Goal: Task Accomplishment & Management: Use online tool/utility

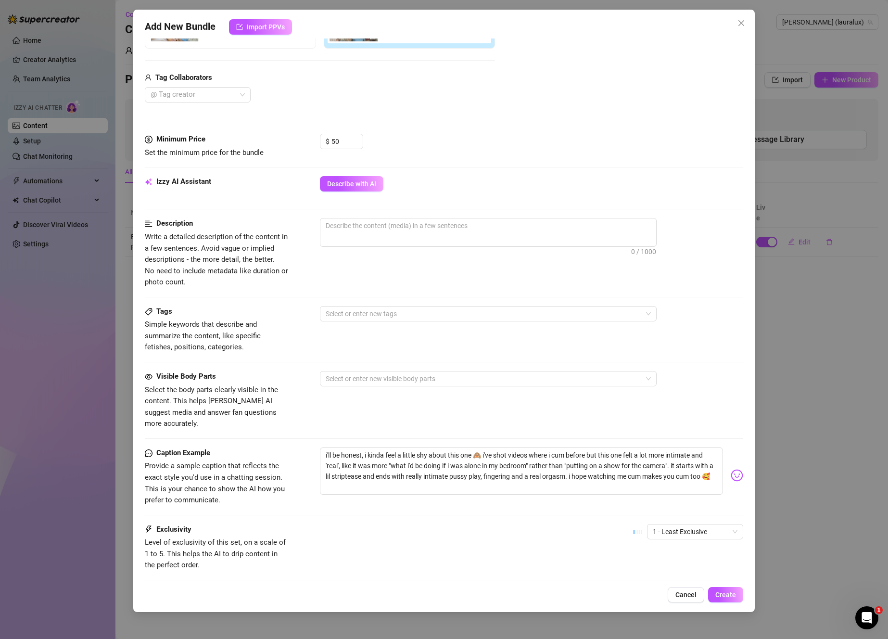
scroll to position [266, 0]
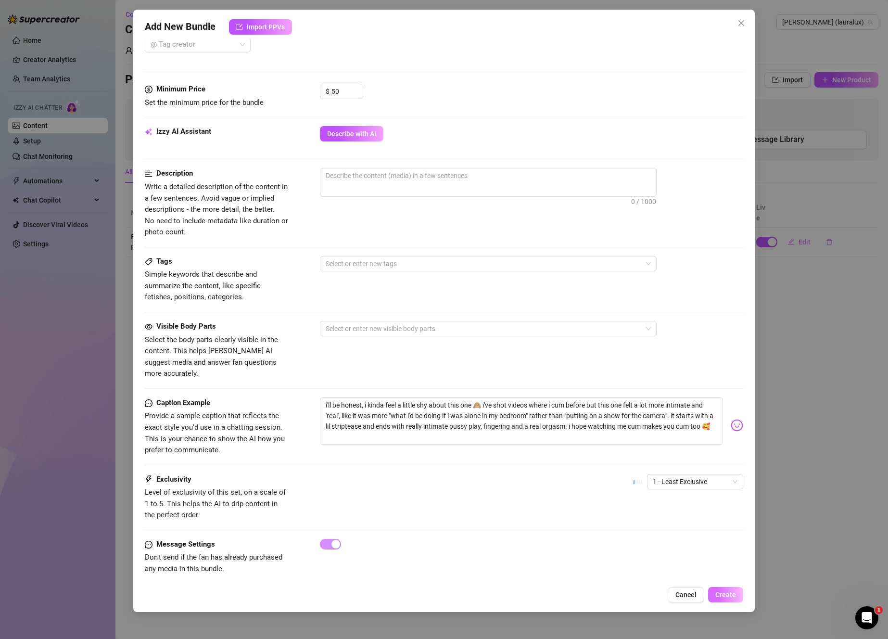
click at [722, 595] on span "Create" at bounding box center [726, 595] width 21 height 8
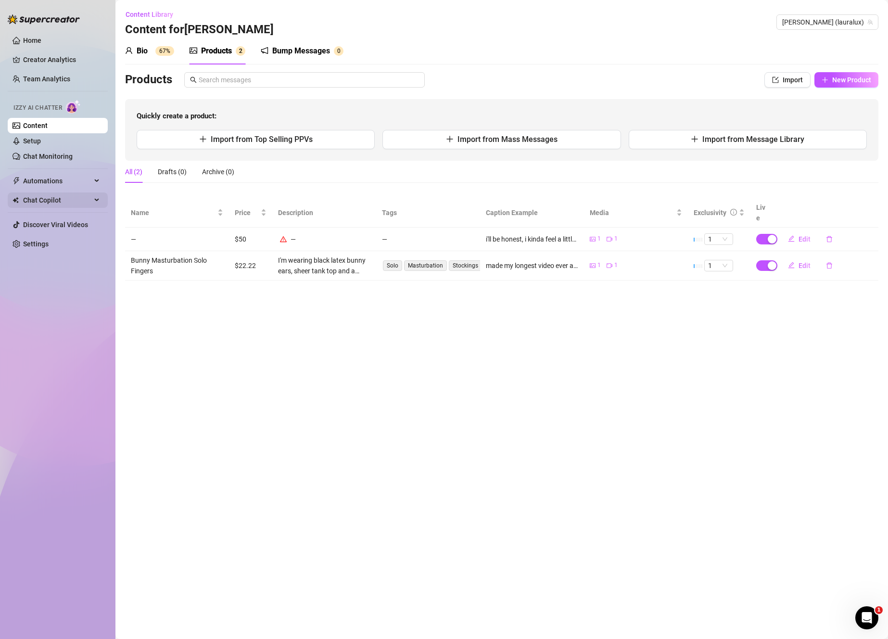
click at [58, 203] on span "Chat Copilot" at bounding box center [57, 199] width 68 height 15
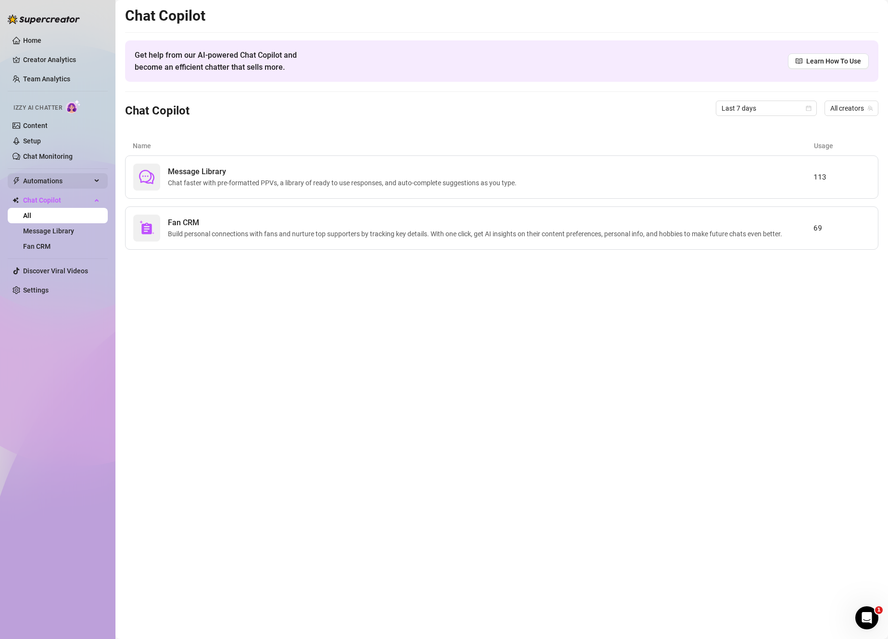
click at [71, 179] on span "Automations" at bounding box center [57, 180] width 68 height 15
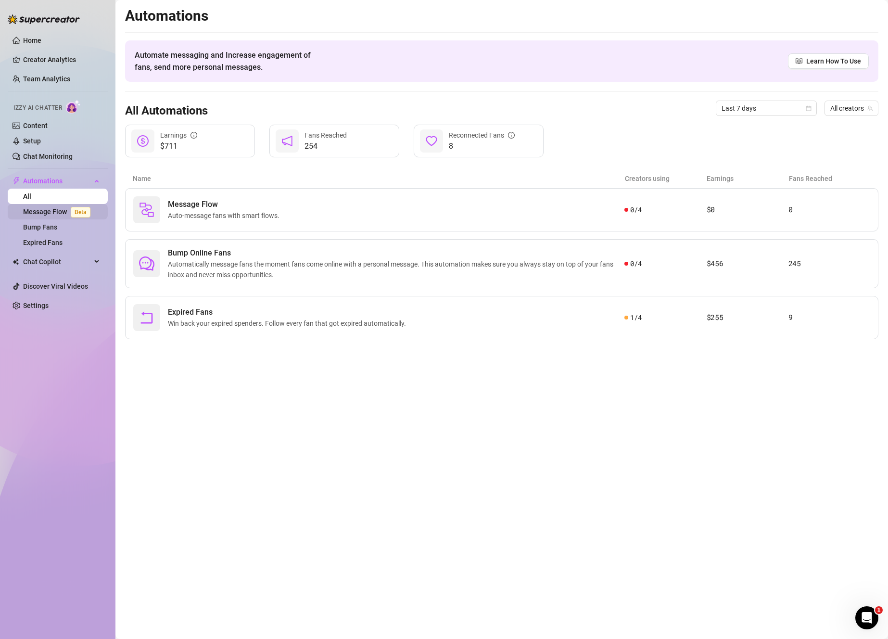
click at [69, 210] on link "Message Flow Beta" at bounding box center [58, 212] width 71 height 8
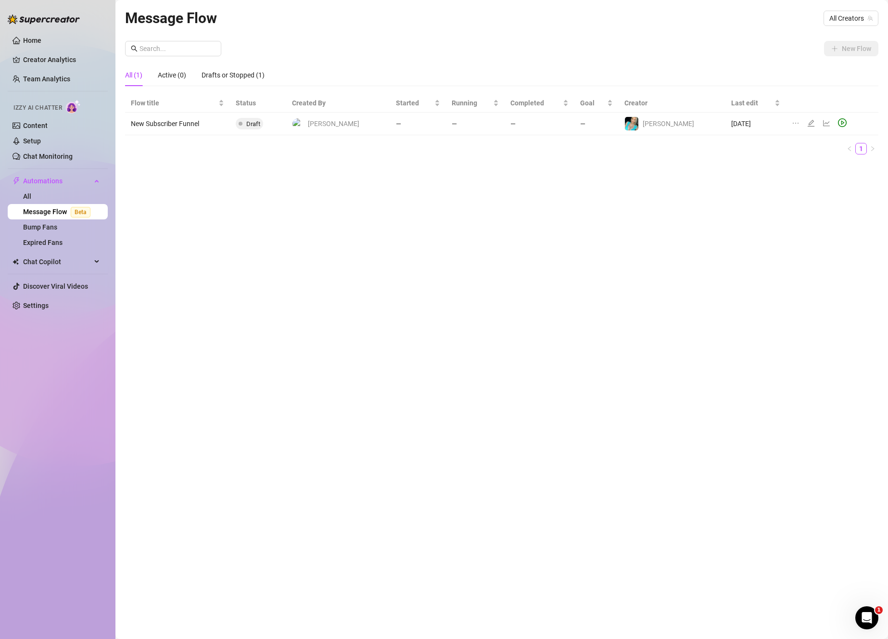
click at [210, 145] on ul "1" at bounding box center [502, 149] width 754 height 12
click at [846, 21] on span "All Creators" at bounding box center [851, 18] width 43 height 14
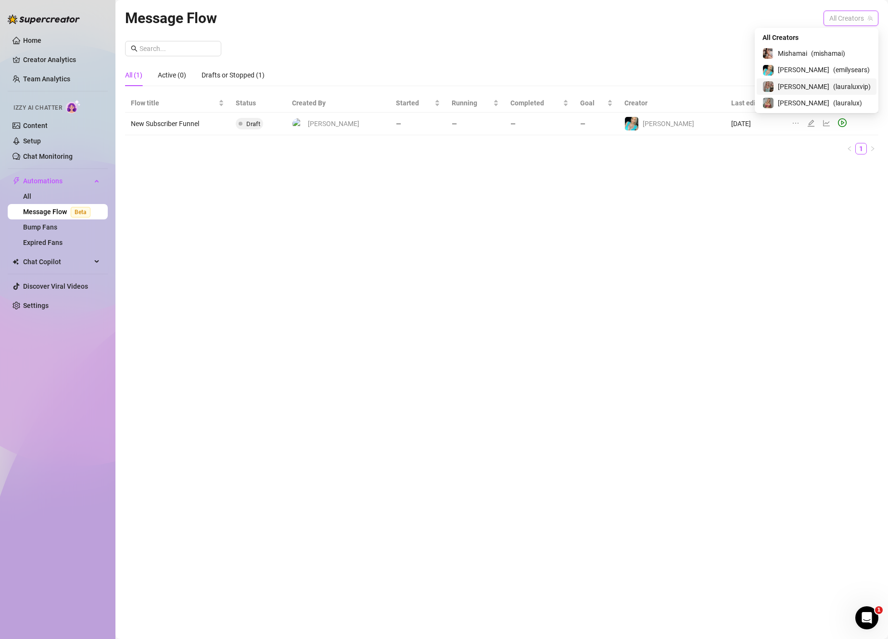
click at [813, 90] on span "[PERSON_NAME]" at bounding box center [803, 86] width 51 height 11
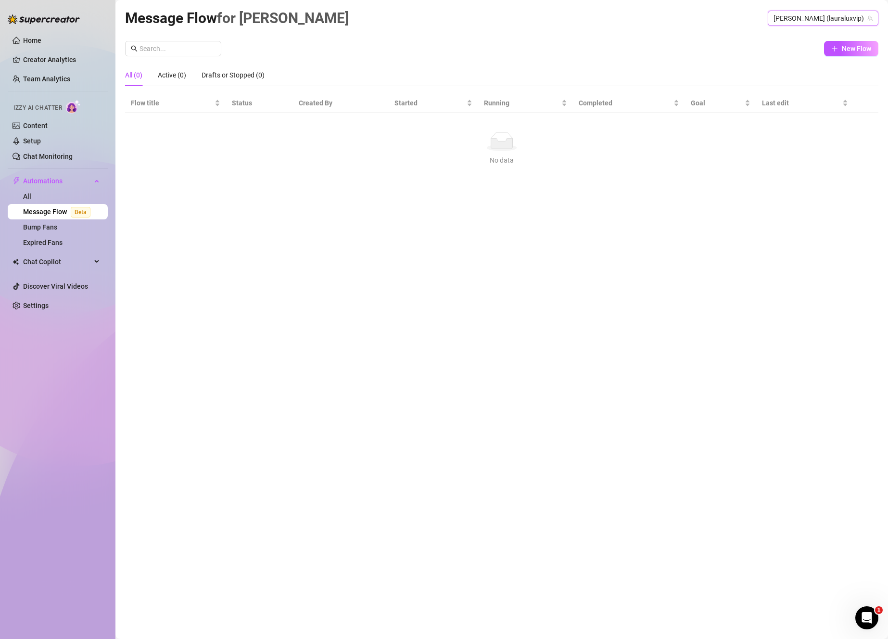
click at [841, 19] on span "[PERSON_NAME] (lauraluxvip)" at bounding box center [823, 18] width 99 height 14
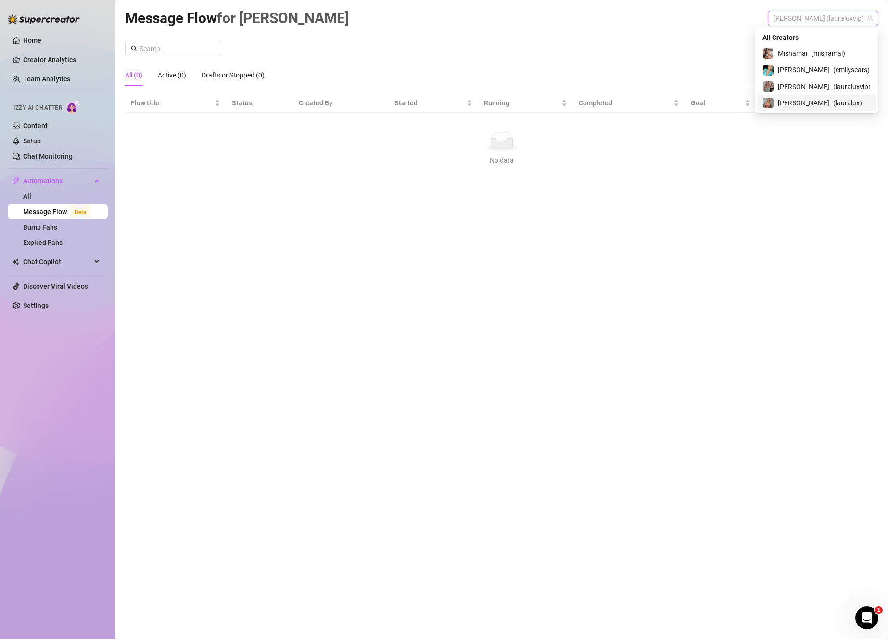
click at [833, 103] on span "( lauralux )" at bounding box center [847, 103] width 29 height 11
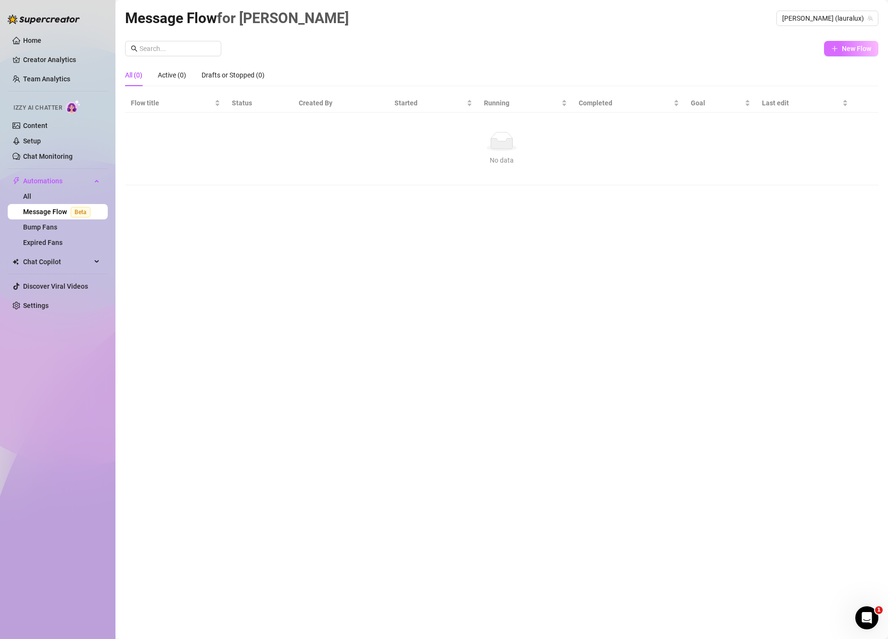
click at [859, 48] on span "New Flow" at bounding box center [856, 49] width 29 height 8
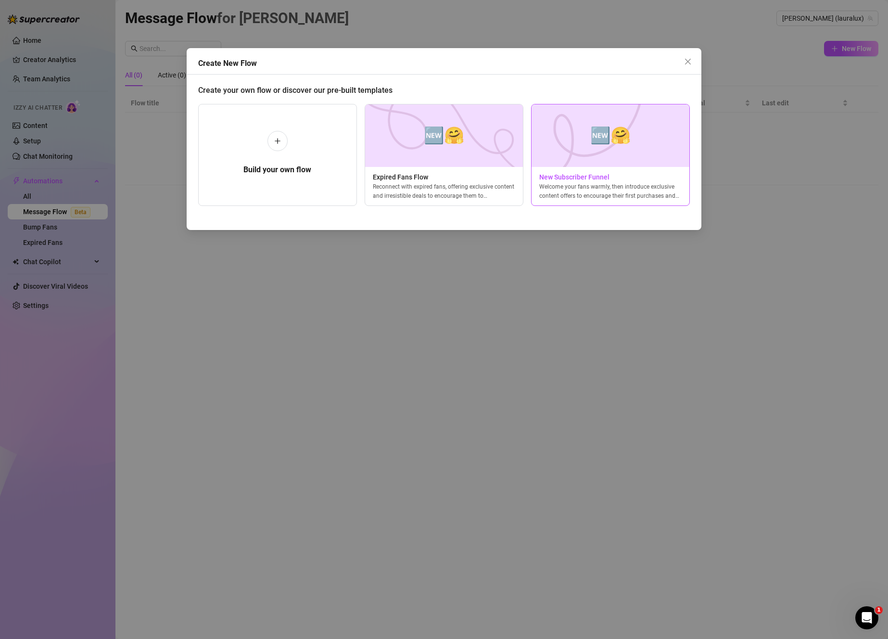
click at [623, 200] on div "🆕🤗 New Subscriber Funnel Welcome your fans warmly, then introduce exclusive con…" at bounding box center [610, 155] width 159 height 102
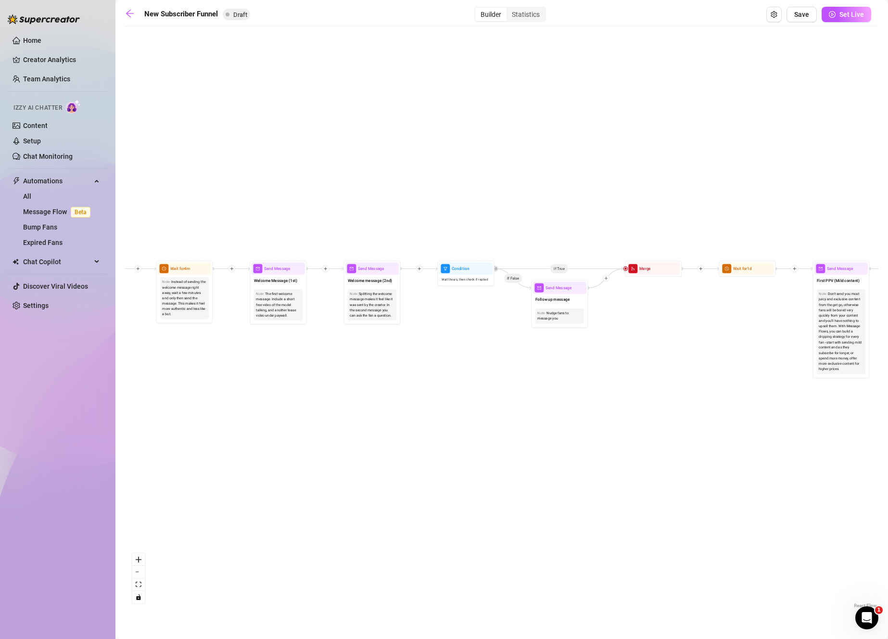
drag, startPoint x: 330, startPoint y: 335, endPoint x: 566, endPoint y: 391, distance: 242.7
click at [566, 391] on div "If True If True If True If False If False If False If True If False Merge Merge…" at bounding box center [502, 320] width 754 height 579
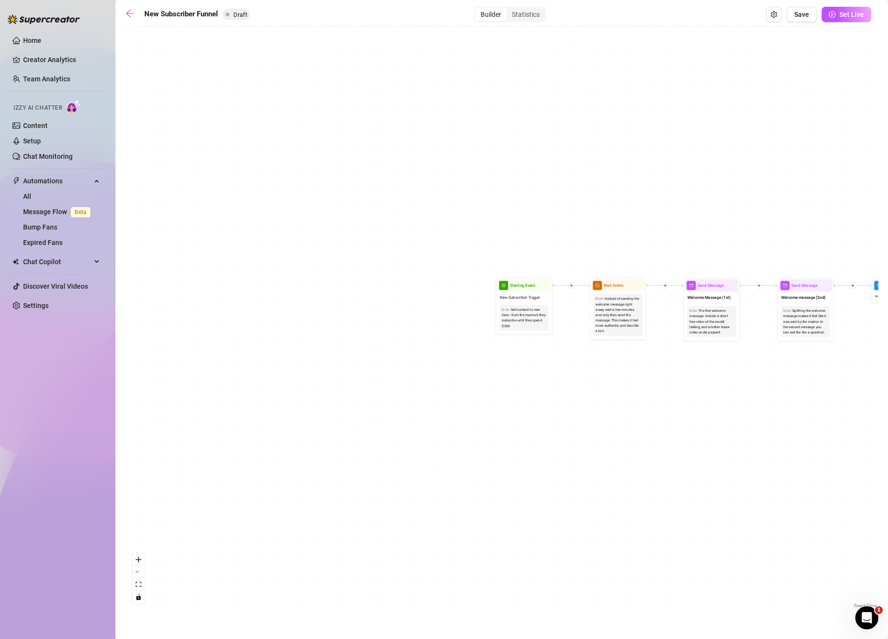
drag, startPoint x: 178, startPoint y: 349, endPoint x: 607, endPoint y: 364, distance: 430.0
click at [607, 364] on div "If True If True If True If False If False If False If True If False Merge Merge…" at bounding box center [502, 320] width 754 height 579
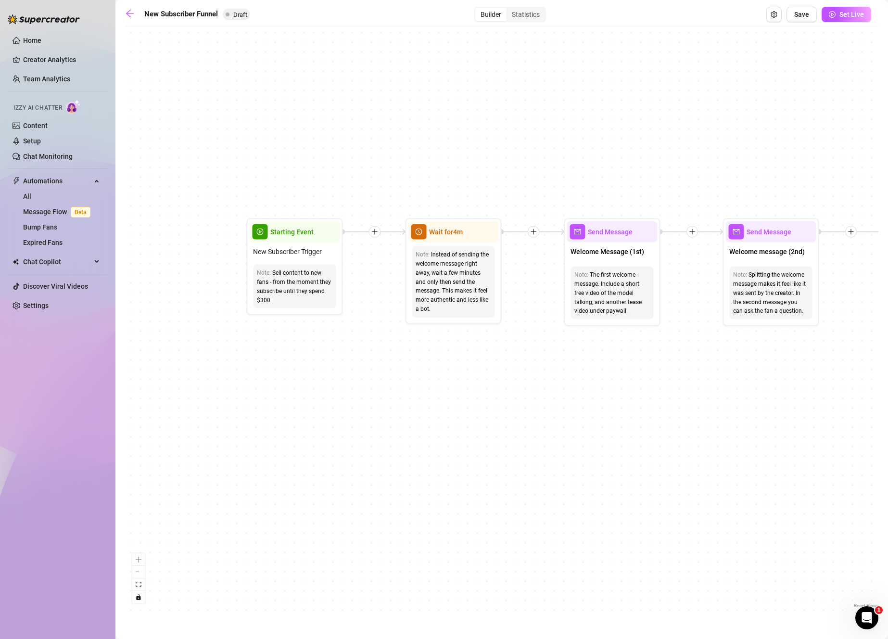
drag, startPoint x: 611, startPoint y: 349, endPoint x: 400, endPoint y: 346, distance: 210.3
click at [400, 346] on div "If True If True If True If False If False If False If True If False Merge Merge…" at bounding box center [502, 320] width 754 height 579
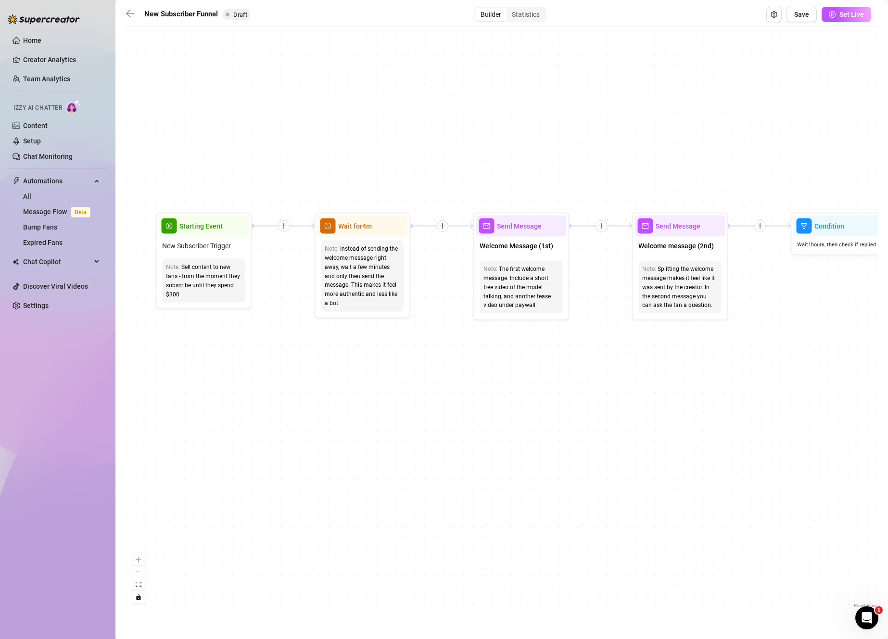
drag, startPoint x: 638, startPoint y: 367, endPoint x: 553, endPoint y: 362, distance: 84.9
click at [553, 362] on div "If True If True If True If False If False If False If True If False Merge Merge…" at bounding box center [502, 320] width 754 height 579
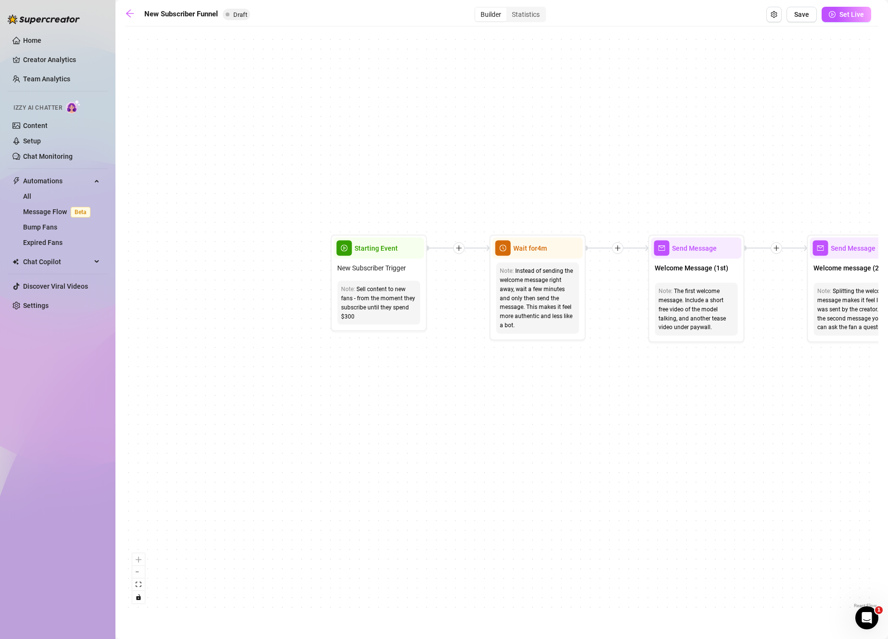
drag, startPoint x: 419, startPoint y: 349, endPoint x: 594, endPoint y: 371, distance: 176.5
click at [594, 371] on div "If True If True If True If False If False If False If True If False Merge Merge…" at bounding box center [502, 320] width 754 height 579
click at [461, 247] on icon "plus" at bounding box center [459, 248] width 7 height 7
click at [515, 269] on div "Condition" at bounding box center [506, 265] width 70 height 16
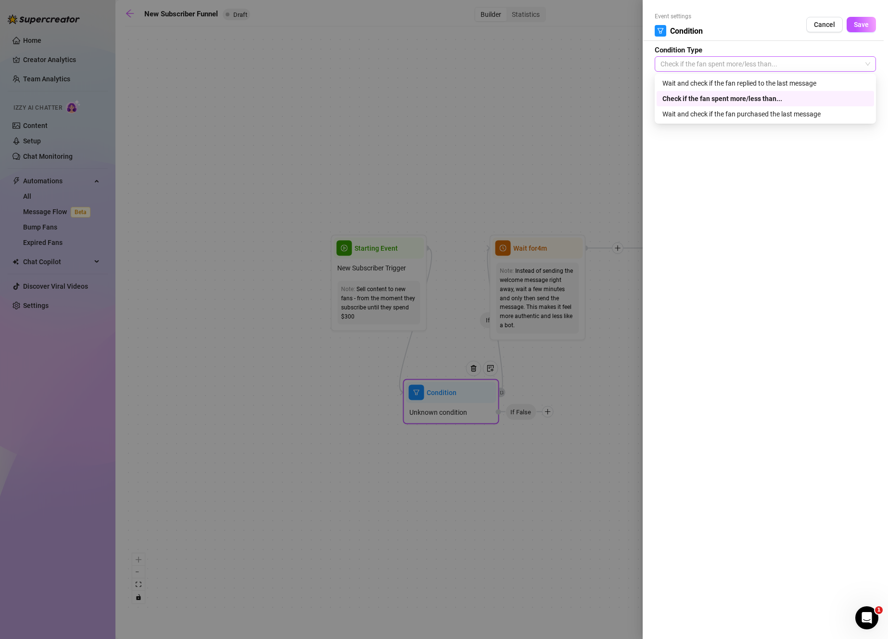
click at [801, 61] on span "Check if the fan spent more/less than..." at bounding box center [766, 64] width 210 height 14
click at [790, 114] on div "Wait and check if the fan purchased the last message" at bounding box center [766, 114] width 206 height 11
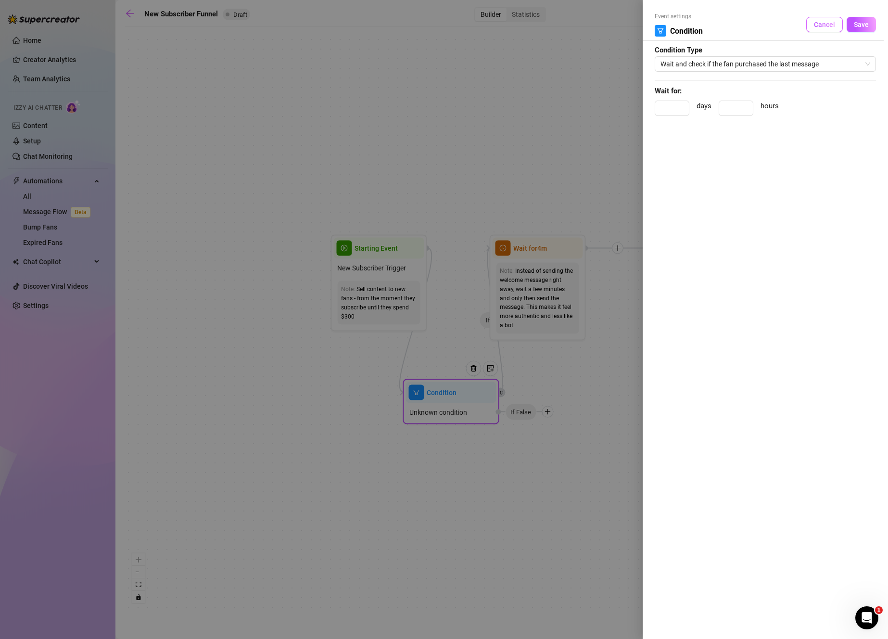
click at [834, 30] on button "Cancel" at bounding box center [824, 24] width 37 height 15
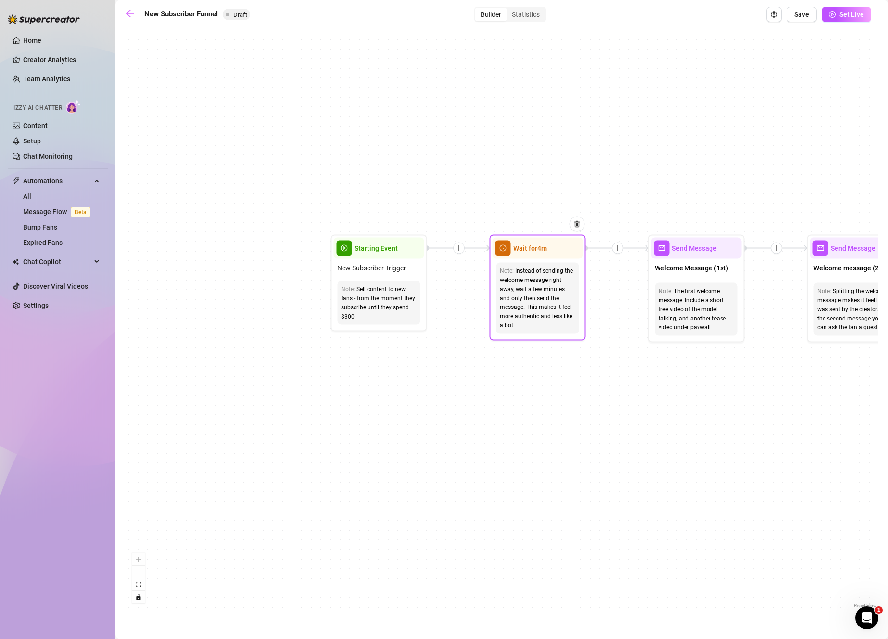
click at [554, 252] on div "Wait for 4m" at bounding box center [537, 248] width 90 height 21
click at [522, 252] on span "Wait for 4m" at bounding box center [530, 248] width 34 height 11
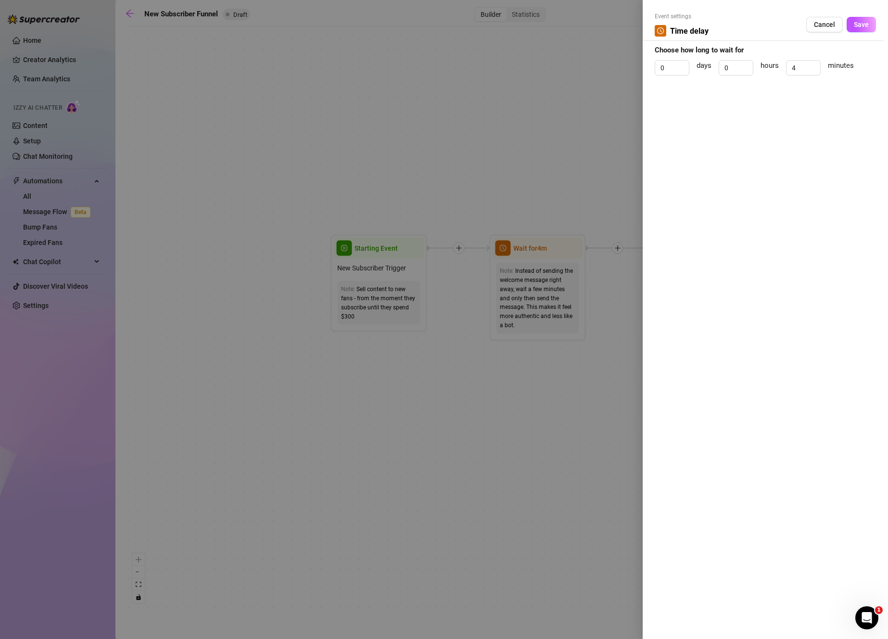
click at [697, 35] on span "Time delay" at bounding box center [689, 31] width 38 height 12
click at [688, 62] on span "Increase Value" at bounding box center [683, 64] width 11 height 7
type input "0"
click at [684, 71] on icon "down" at bounding box center [683, 70] width 3 height 3
click at [494, 256] on div at bounding box center [444, 319] width 888 height 639
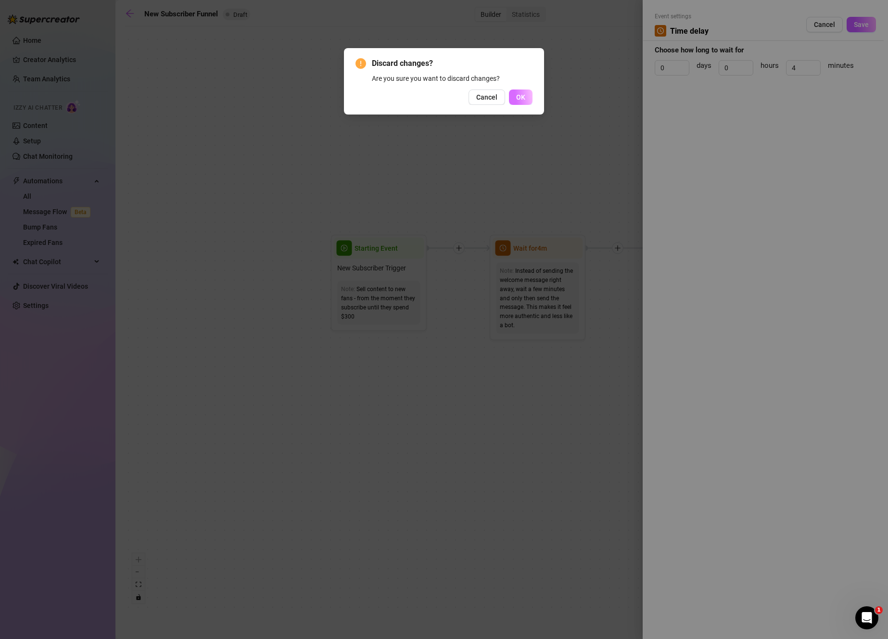
click at [515, 99] on button "OK" at bounding box center [521, 97] width 24 height 15
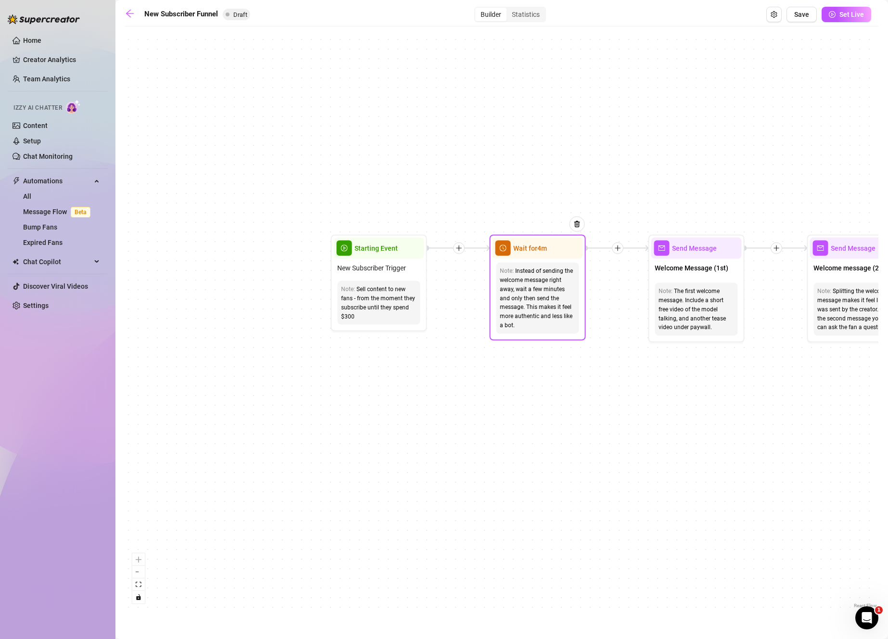
click at [507, 249] on span "clock-circle" at bounding box center [502, 248] width 15 height 15
click at [462, 254] on div "If True If True If True If False If False If False If True If False Merge Merge…" at bounding box center [502, 320] width 754 height 579
click at [556, 248] on div "Wait for 4m" at bounding box center [537, 248] width 90 height 21
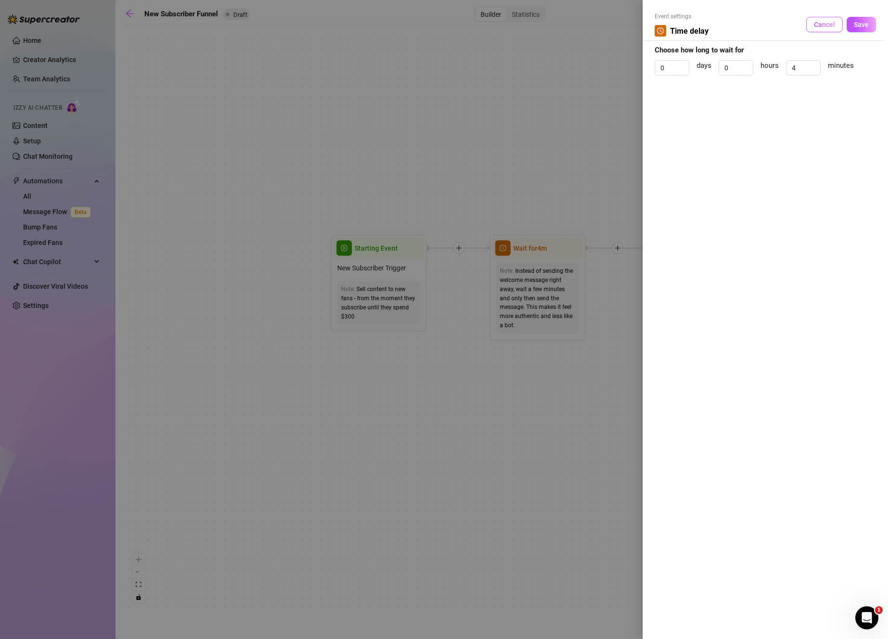
click at [814, 23] on button "Cancel" at bounding box center [824, 24] width 37 height 15
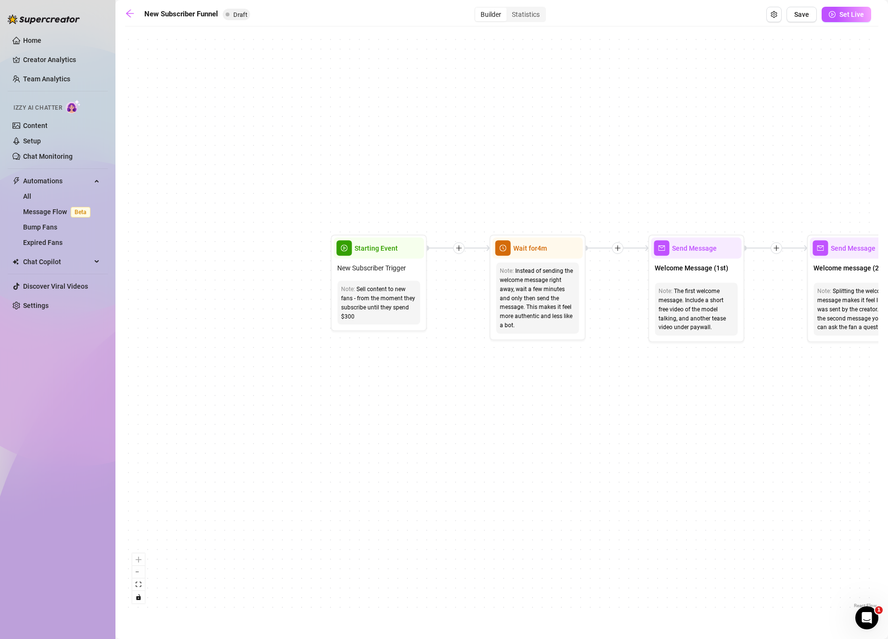
click at [457, 250] on icon "plus" at bounding box center [459, 248] width 7 height 7
click at [515, 269] on div "Condition" at bounding box center [506, 265] width 70 height 16
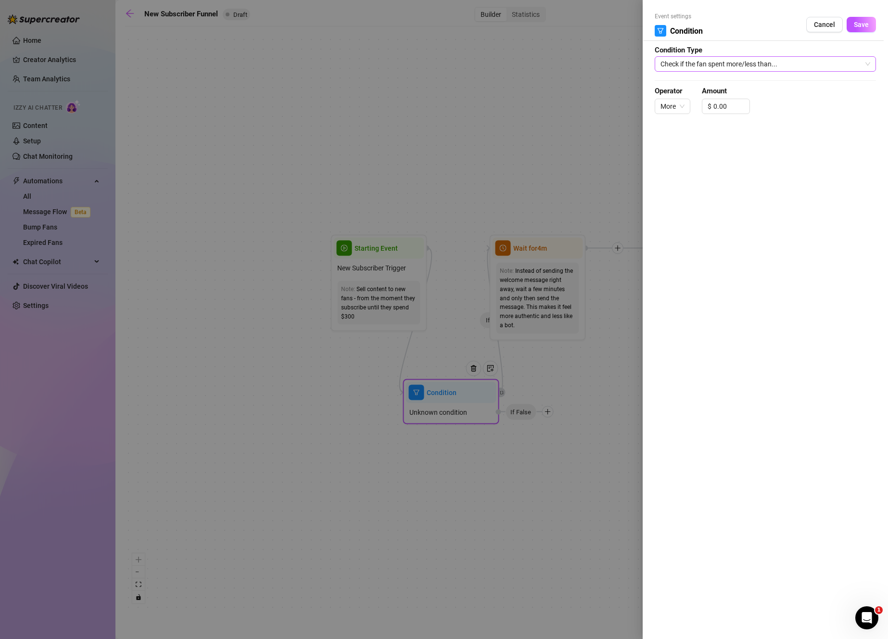
click at [788, 66] on span "Check if the fan spent more/less than..." at bounding box center [766, 64] width 210 height 14
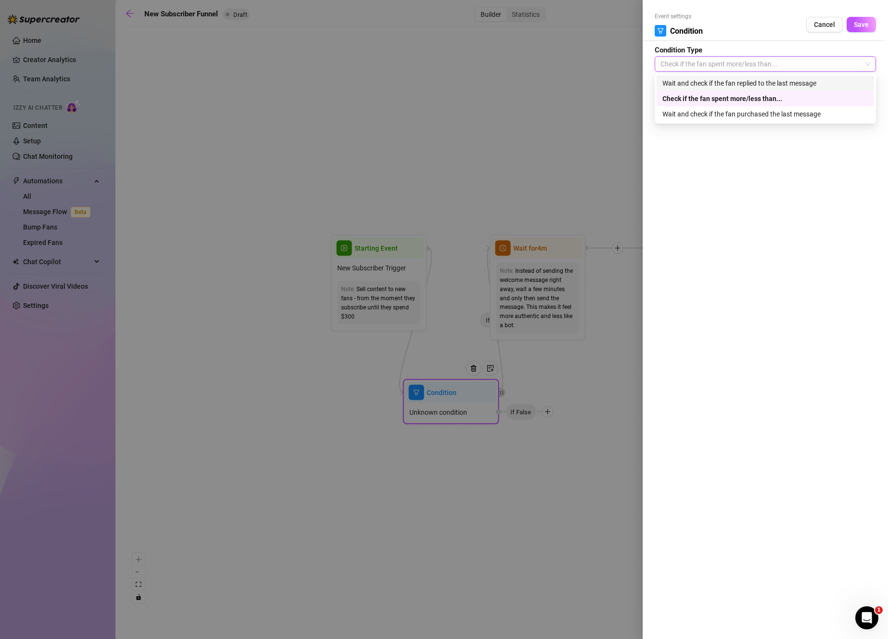
click at [842, 83] on div "Wait and check if the fan replied to the last message" at bounding box center [766, 83] width 206 height 11
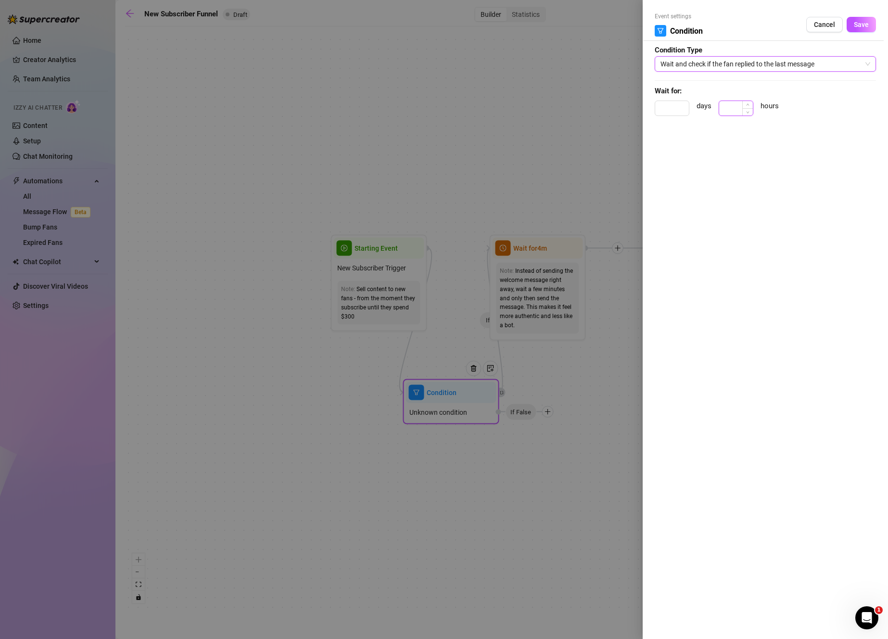
click at [742, 105] on input at bounding box center [736, 108] width 34 height 14
click at [748, 114] on span "Decrease Value" at bounding box center [747, 111] width 11 height 9
type input "1"
click at [748, 104] on icon "up" at bounding box center [747, 105] width 3 height 3
click at [462, 275] on div at bounding box center [444, 319] width 888 height 639
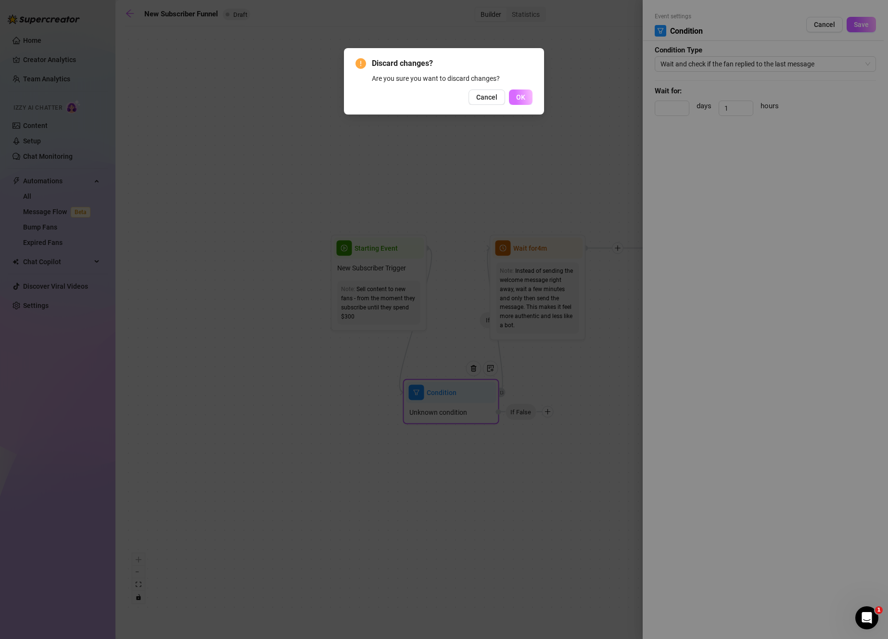
click at [526, 96] on button "OK" at bounding box center [521, 97] width 24 height 15
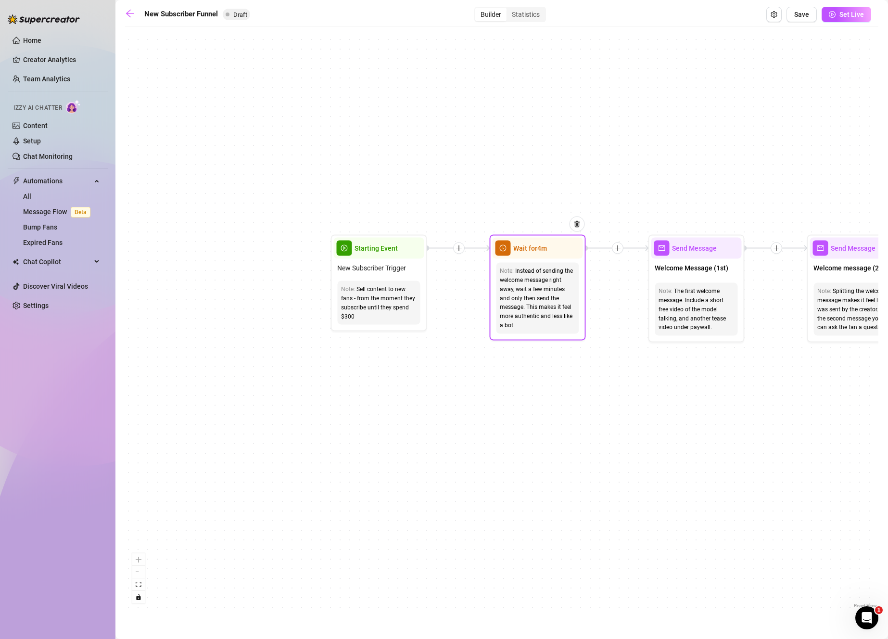
click at [573, 263] on div "Note: Instead of sending the welcome message right away, wait a few minutes and…" at bounding box center [537, 298] width 83 height 71
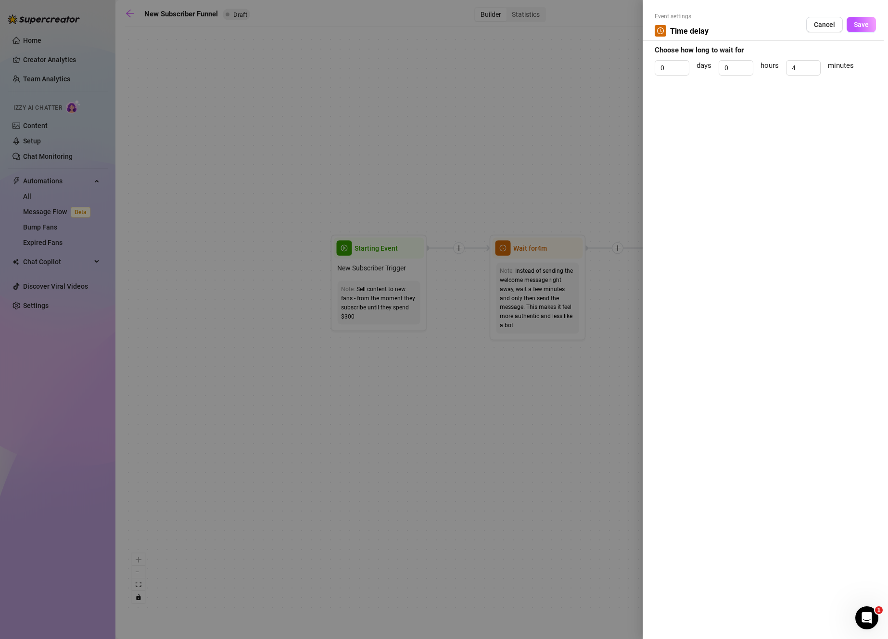
click at [662, 16] on span "Event settings" at bounding box center [682, 16] width 54 height 9
click at [822, 26] on span "Cancel" at bounding box center [824, 25] width 21 height 8
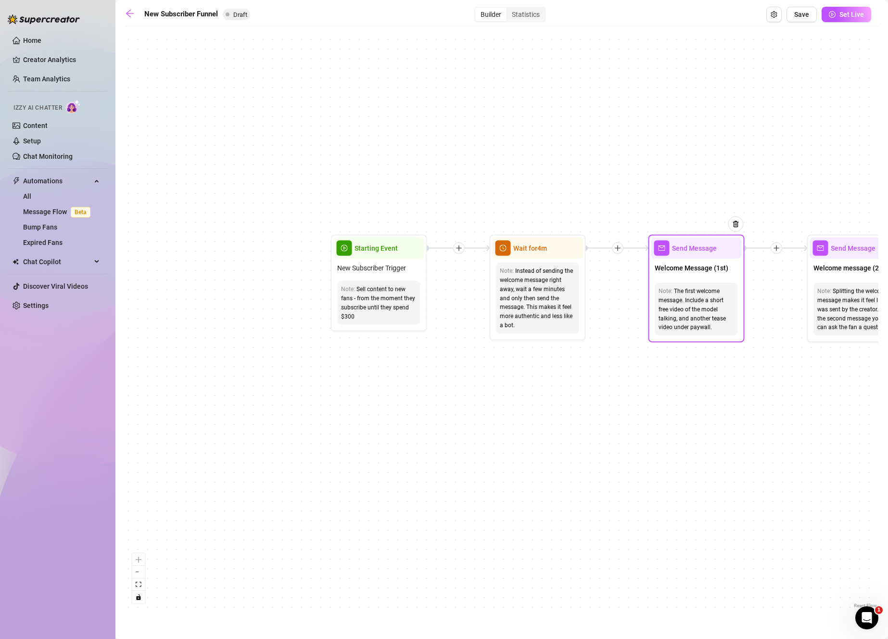
click at [676, 302] on div "The first welcome message. Include a short free video of the model talking, and…" at bounding box center [696, 309] width 75 height 45
click at [691, 258] on div "Send Message" at bounding box center [696, 248] width 90 height 21
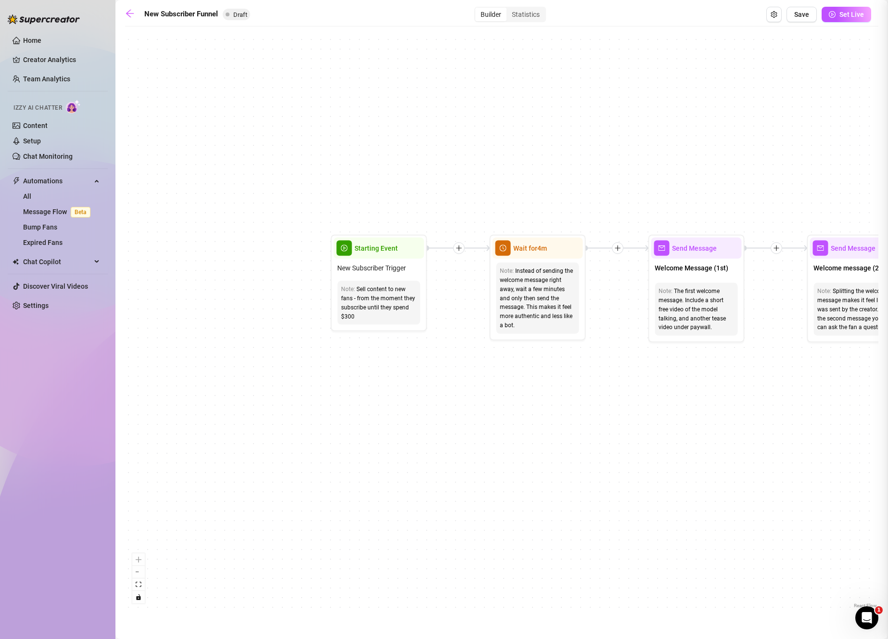
type textarea "First part of the welcome message"
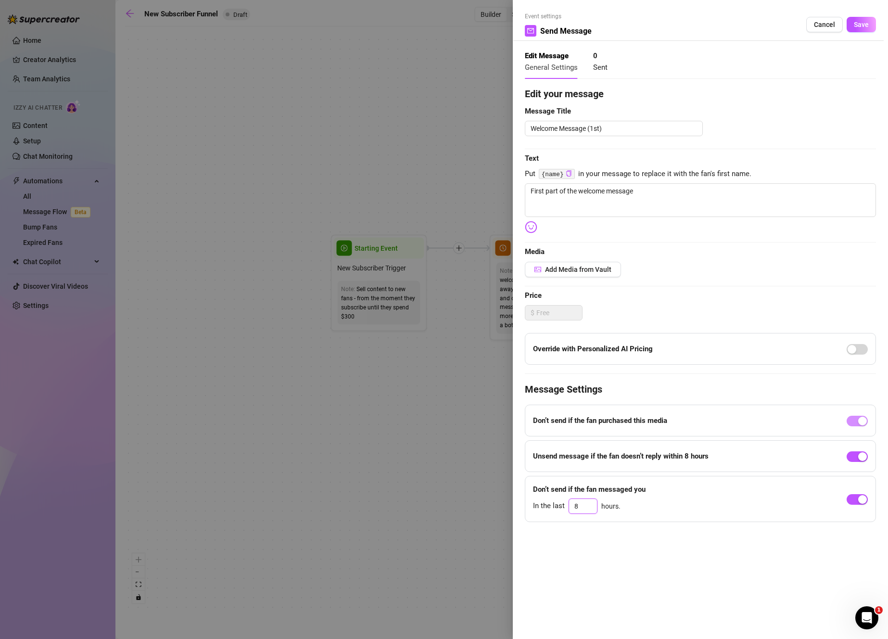
drag, startPoint x: 580, startPoint y: 508, endPoint x: 560, endPoint y: 503, distance: 20.7
click at [560, 503] on div "In the last 8 hours." at bounding box center [589, 506] width 113 height 15
